Goal: Task Accomplishment & Management: Manage account settings

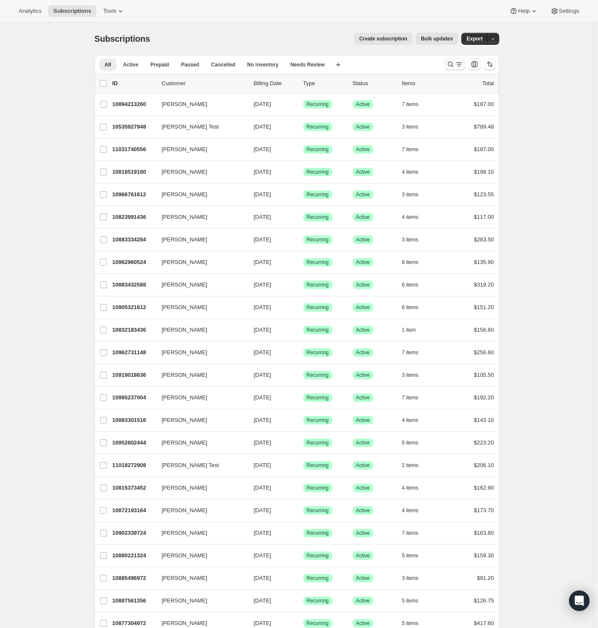
click at [453, 64] on icon "Search and filter results" at bounding box center [450, 64] width 9 height 9
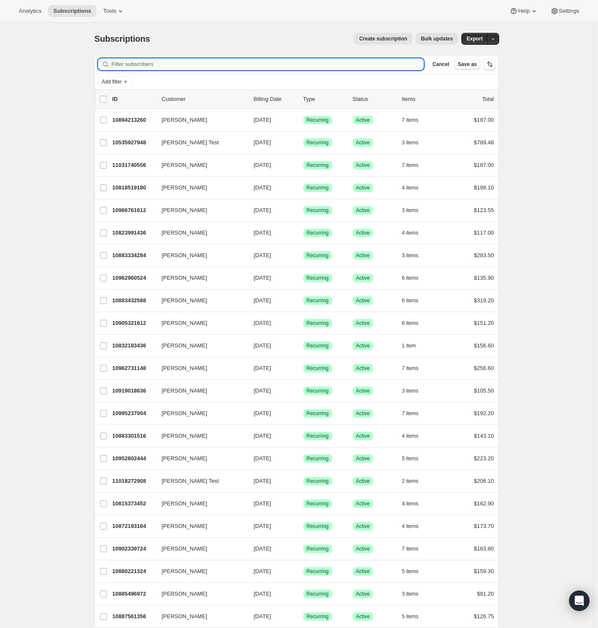
paste input "[EMAIL_ADDRESS][DOMAIN_NAME]"
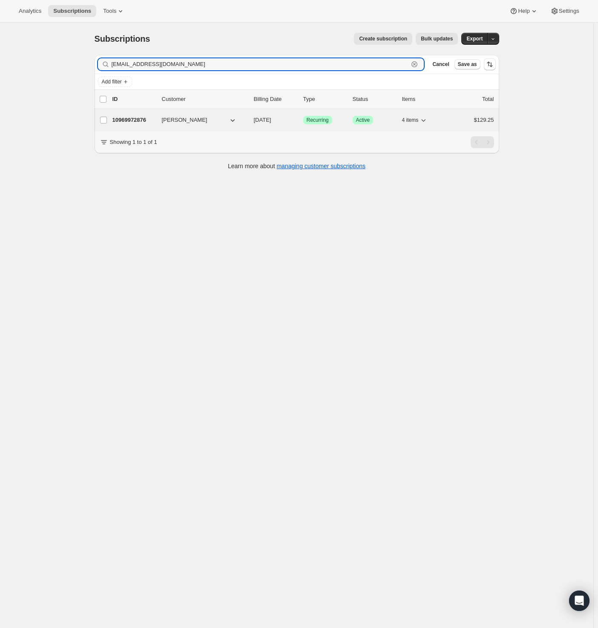
type input "[EMAIL_ADDRESS][DOMAIN_NAME]"
click at [155, 117] on p "10969972876" at bounding box center [133, 120] width 43 height 9
